Goal: Transaction & Acquisition: Purchase product/service

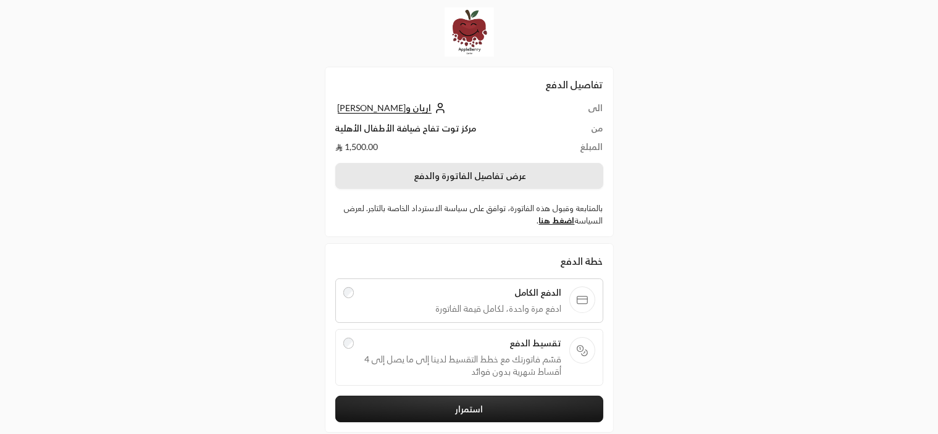
click at [465, 177] on button "عرض تفاصيل الفاتورة والدفع" at bounding box center [469, 176] width 268 height 26
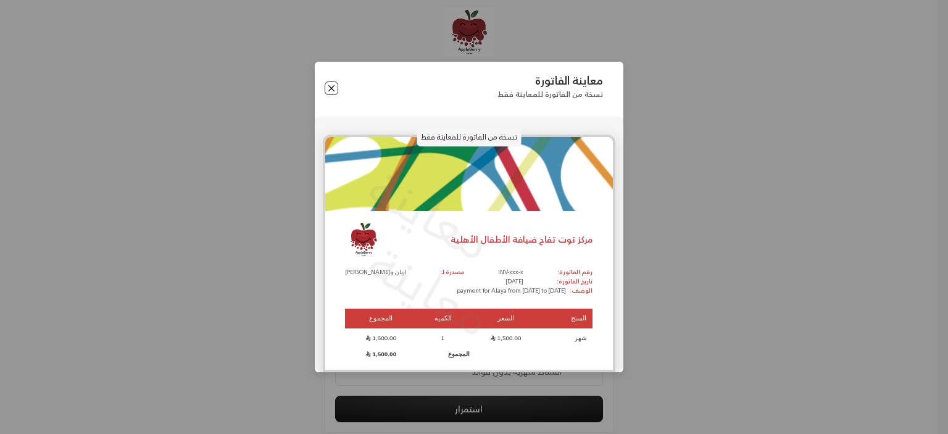
click at [331, 91] on button "Close" at bounding box center [332, 88] width 14 height 14
